Goal: Find specific page/section: Find specific page/section

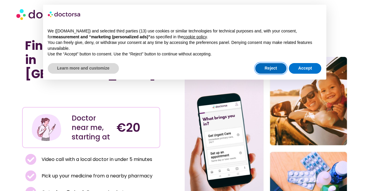
click at [272, 69] on button "Reject" at bounding box center [270, 68] width 31 height 11
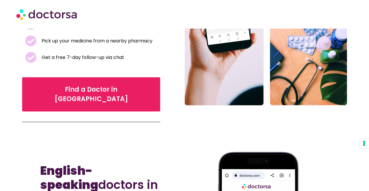
scroll to position [89, 0]
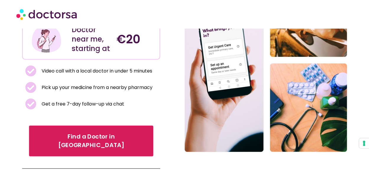
click at [74, 129] on link "Find a Doctor in [GEOGRAPHIC_DATA]" at bounding box center [91, 141] width 124 height 31
